Goal: Navigation & Orientation: Find specific page/section

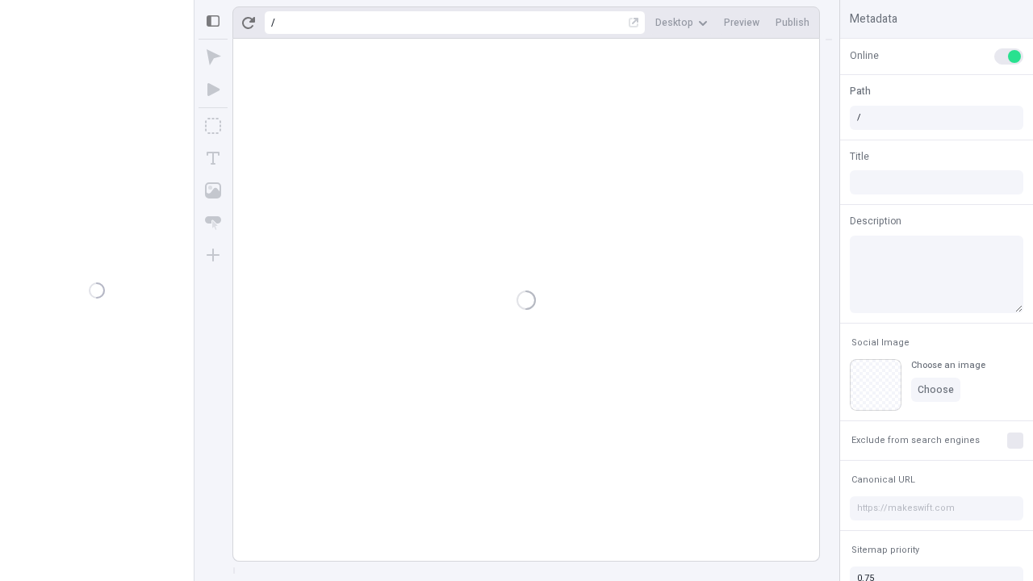
type input "/deep-link-sed"
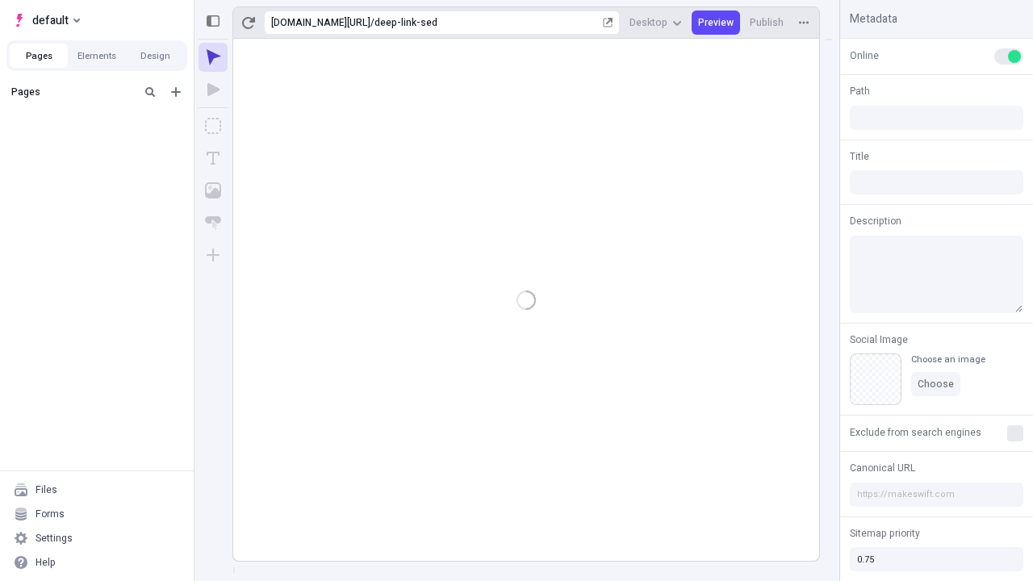
type input "/deep-link-sed"
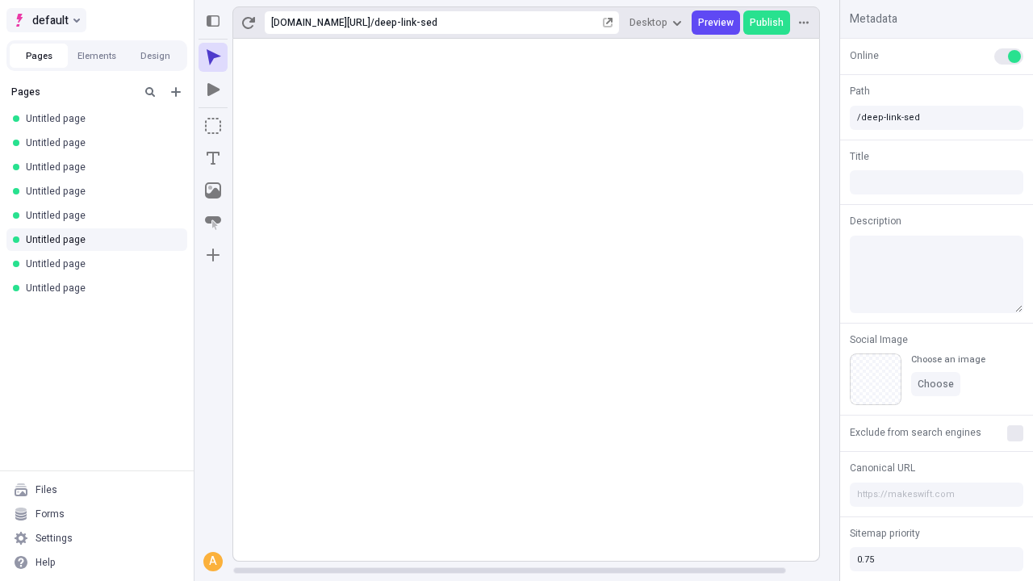
click at [45, 20] on span "default" at bounding box center [50, 19] width 36 height 19
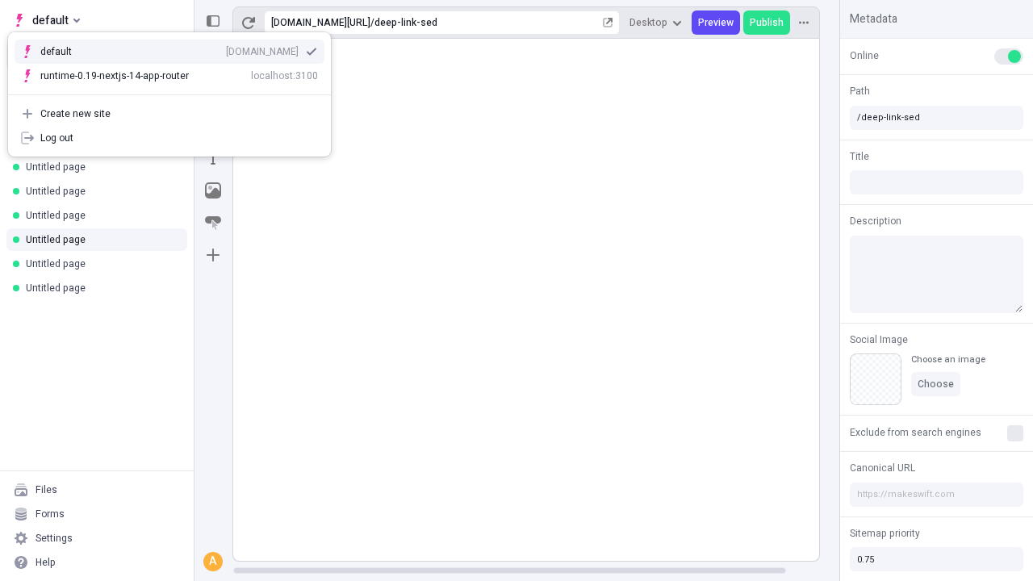
click at [226, 48] on div "qee9k4dy7d.staging.makeswift.site" at bounding box center [262, 51] width 73 height 13
click at [176, 92] on icon "Add new" at bounding box center [176, 92] width 10 height 10
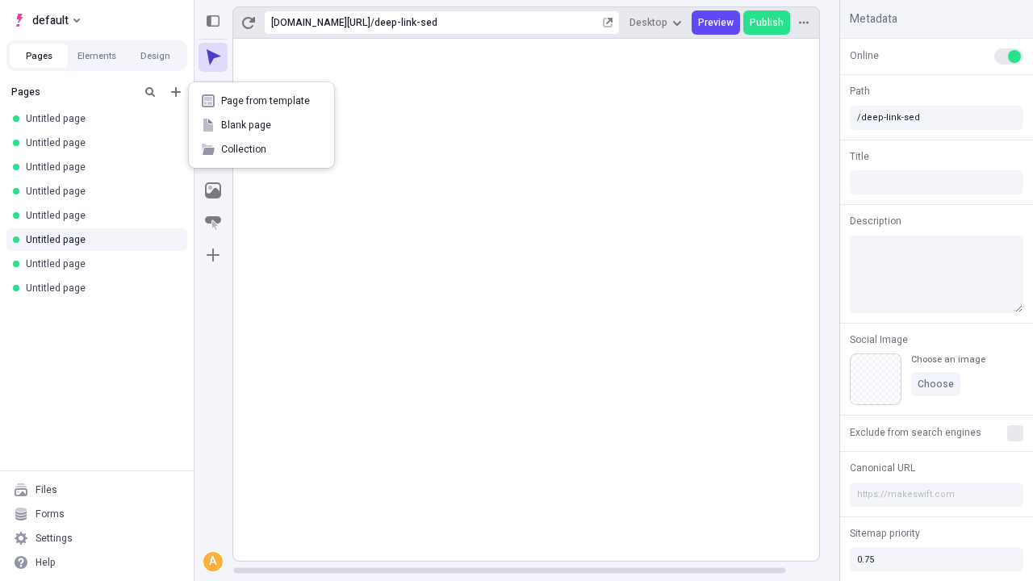
click at [261, 125] on span "Blank page" at bounding box center [271, 125] width 100 height 13
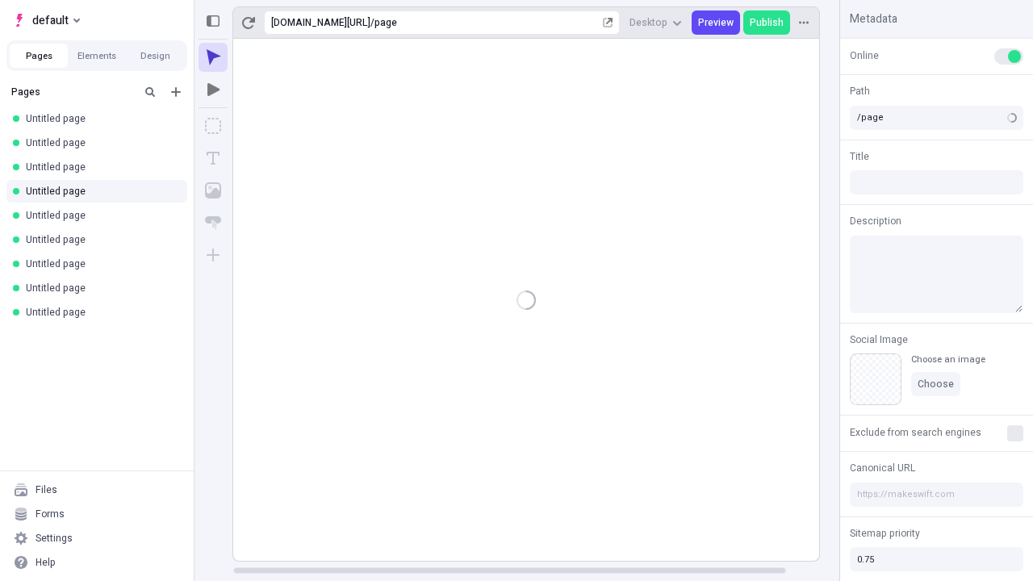
type input "/deep-link-valens"
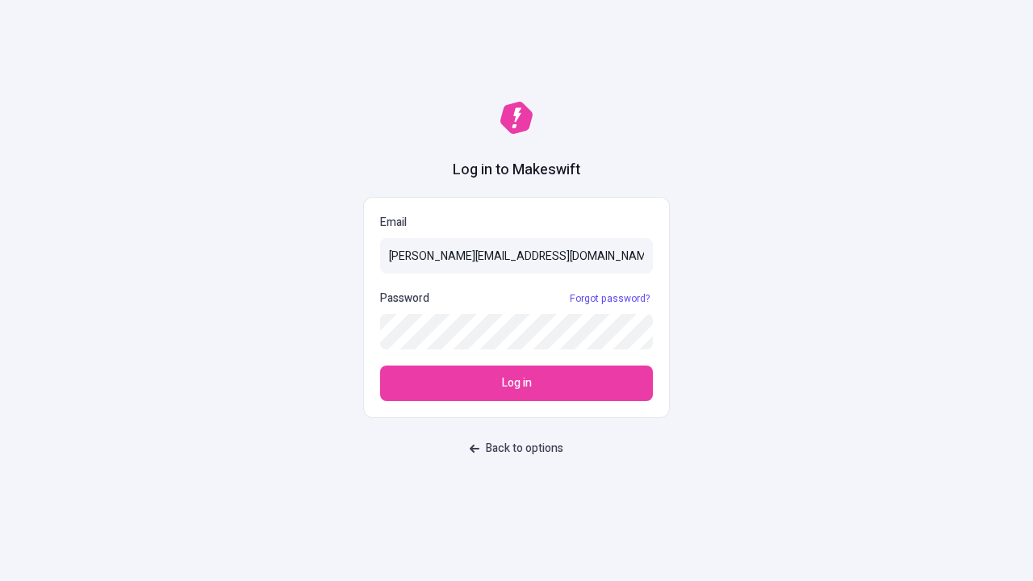
type input "[PERSON_NAME][EMAIL_ADDRESS][DOMAIN_NAME]"
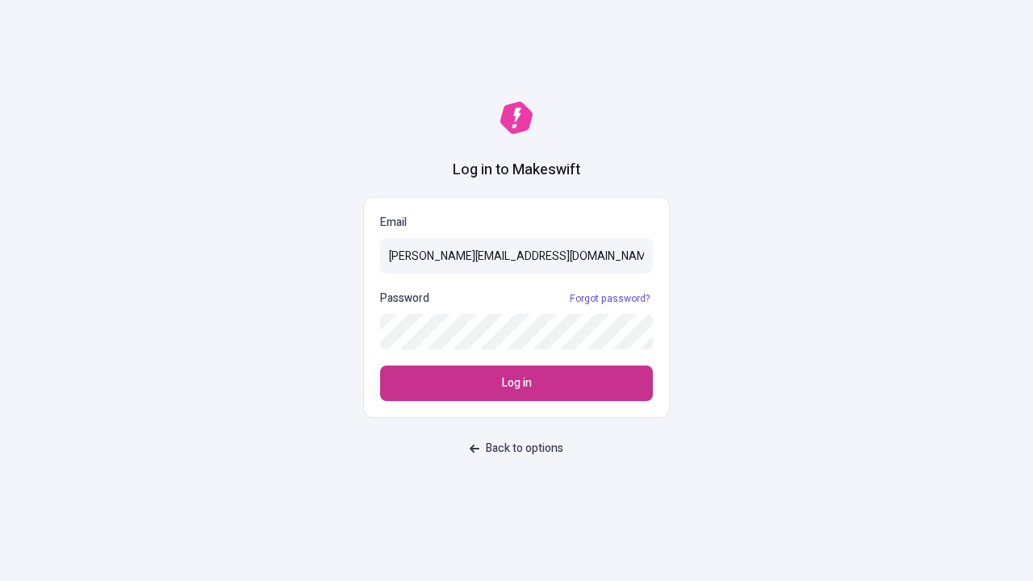
click at [517, 383] on span "Log in" at bounding box center [517, 383] width 30 height 18
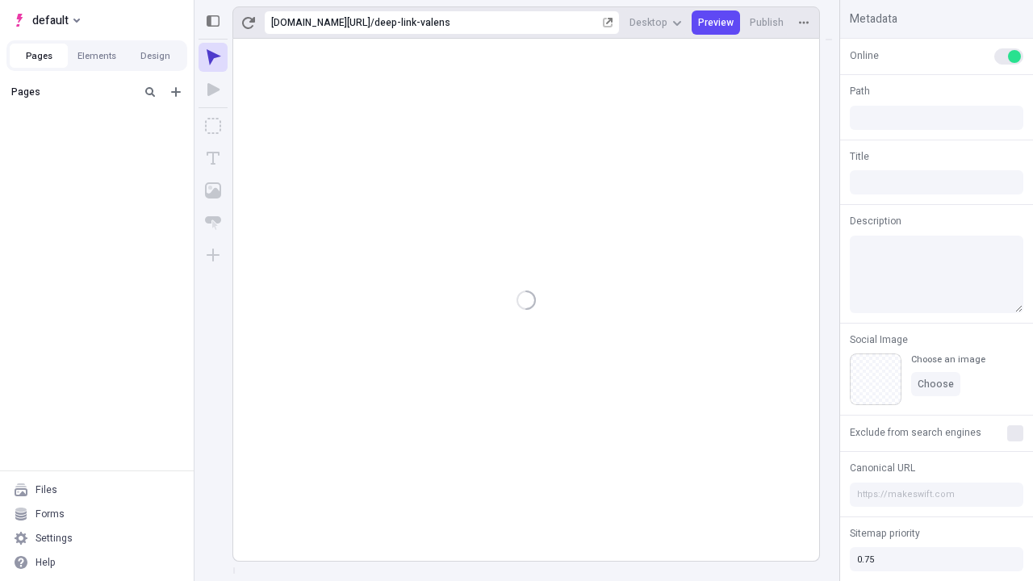
type input "/deep-link-valens"
